Goal: Browse casually: Explore the website without a specific task or goal

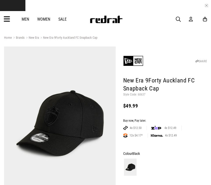
click at [6, 20] on icon at bounding box center [7, 19] width 6 height 8
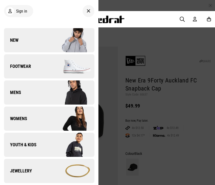
click at [16, 49] on link "New" at bounding box center [49, 40] width 90 height 24
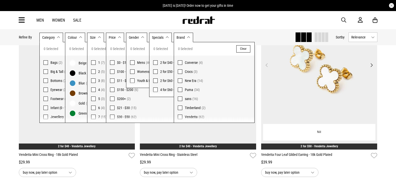
scroll to position [100, 0]
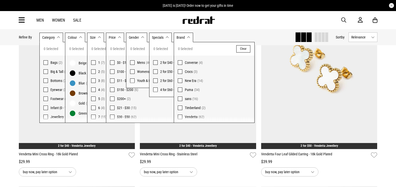
click at [211, 25] on div "Men Women Sale Sign in New Back Footwear Back Mens Back Womens Back Youth & Kid…" at bounding box center [198, 20] width 367 height 18
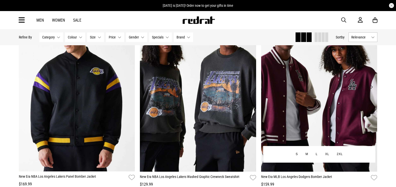
scroll to position [477, 0]
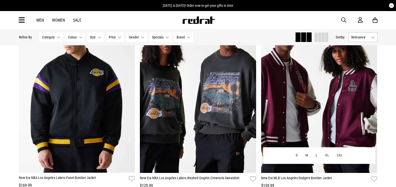
click at [211, 88] on button "Next" at bounding box center [372, 88] width 6 height 6
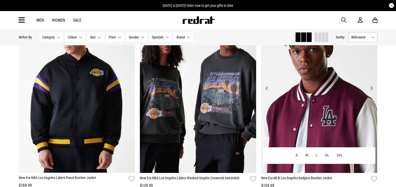
click at [211, 88] on button "Next" at bounding box center [372, 88] width 6 height 6
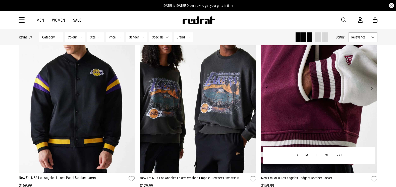
click at [211, 88] on button "Next" at bounding box center [372, 88] width 6 height 6
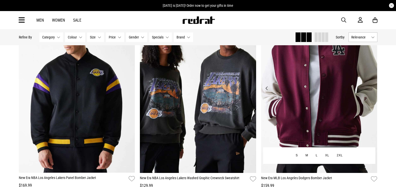
click at [211, 88] on button "Next" at bounding box center [372, 88] width 6 height 6
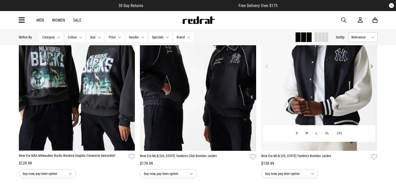
scroll to position [703, 0]
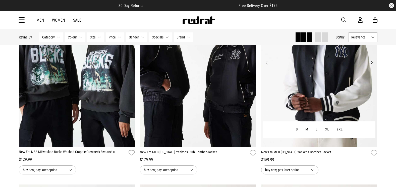
click at [211, 98] on img at bounding box center [319, 65] width 116 height 163
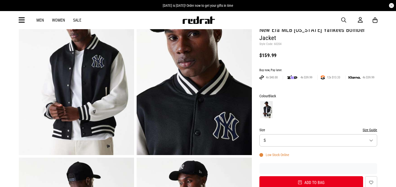
scroll to position [50, 0]
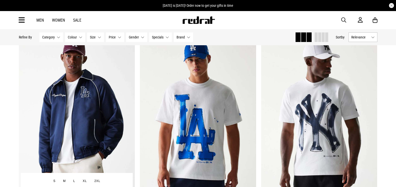
scroll to position [852, 0]
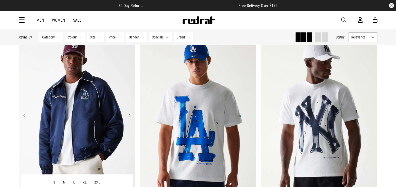
click at [130, 115] on button "Next" at bounding box center [129, 115] width 6 height 6
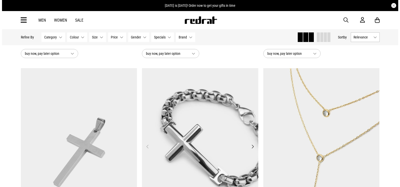
scroll to position [1003, 0]
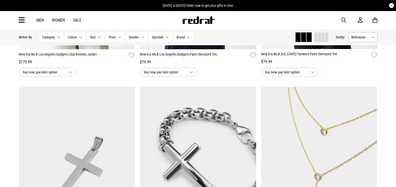
click at [17, 19] on div "Men Women Sale Sign in New Back Footwear Back Mens Back Womens Back Youth & Kid…" at bounding box center [198, 20] width 367 height 18
click at [22, 20] on icon at bounding box center [22, 20] width 6 height 8
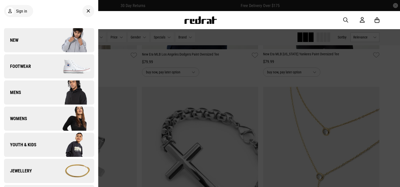
click at [33, 37] on link "New" at bounding box center [49, 40] width 90 height 24
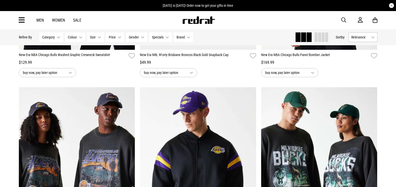
scroll to position [477, 0]
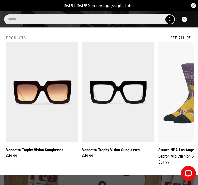
type input "*****"
click at [122, 82] on img at bounding box center [118, 92] width 72 height 100
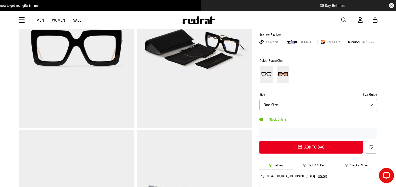
scroll to position [75, 0]
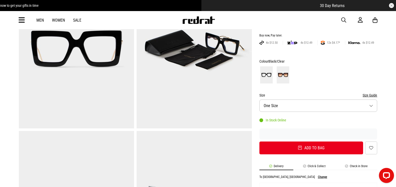
click at [194, 70] on img at bounding box center [283, 74] width 13 height 17
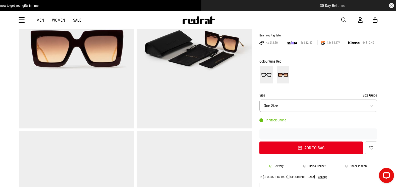
click at [194, 79] on img at bounding box center [266, 74] width 13 height 17
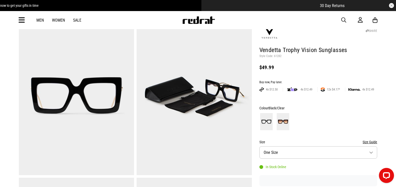
scroll to position [50, 0]
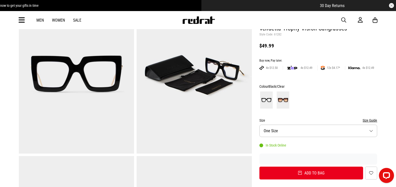
click at [194, 102] on img at bounding box center [283, 99] width 13 height 17
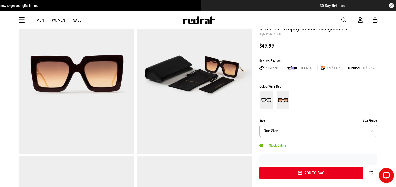
click at [194, 102] on img at bounding box center [266, 99] width 13 height 17
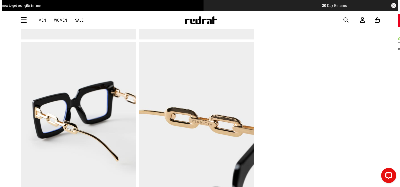
scroll to position [327, 0]
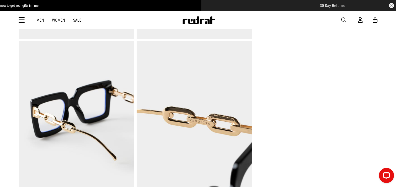
click at [24, 23] on icon at bounding box center [22, 20] width 6 height 8
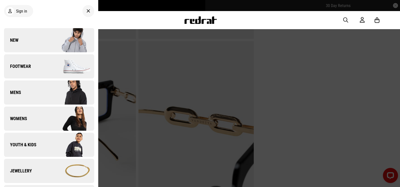
click at [20, 42] on link "New" at bounding box center [49, 40] width 90 height 24
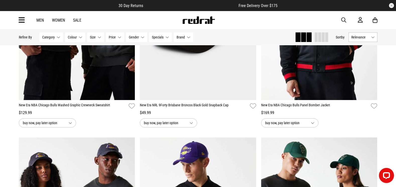
scroll to position [477, 0]
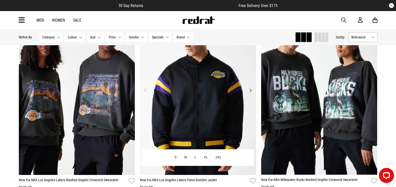
click at [231, 98] on img at bounding box center [198, 93] width 116 height 163
drag, startPoint x: 231, startPoint y: 98, endPoint x: 209, endPoint y: 93, distance: 22.0
click at [231, 98] on img at bounding box center [198, 93] width 116 height 163
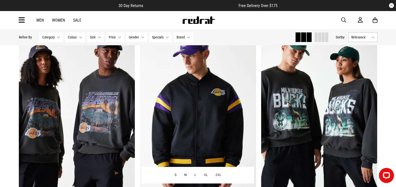
scroll to position [452, 0]
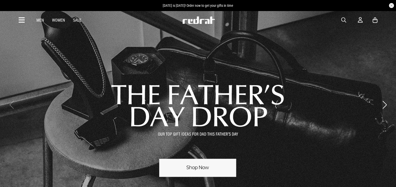
click at [24, 20] on icon at bounding box center [22, 20] width 6 height 8
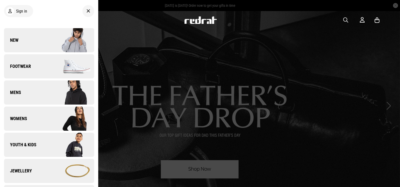
click at [22, 36] on link "New" at bounding box center [49, 40] width 90 height 24
